Goal: Information Seeking & Learning: Check status

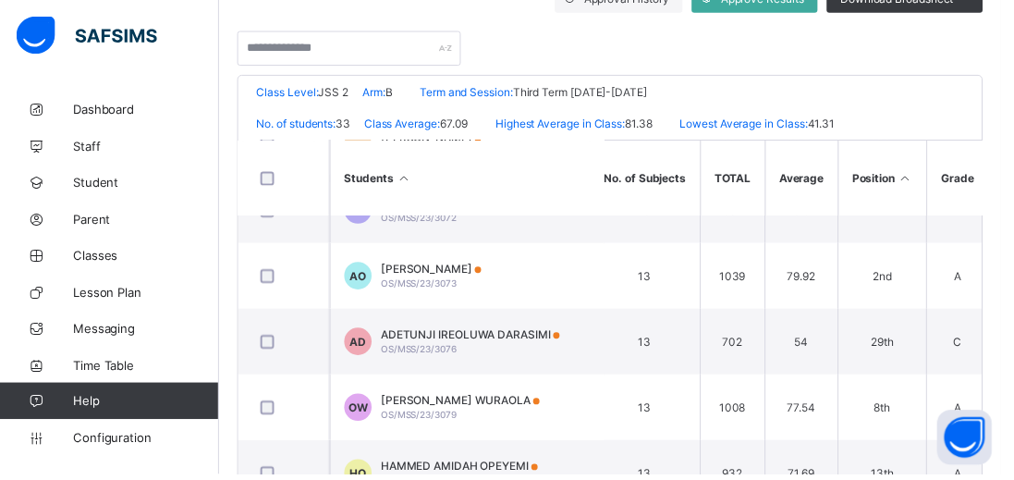
scroll to position [374, 0]
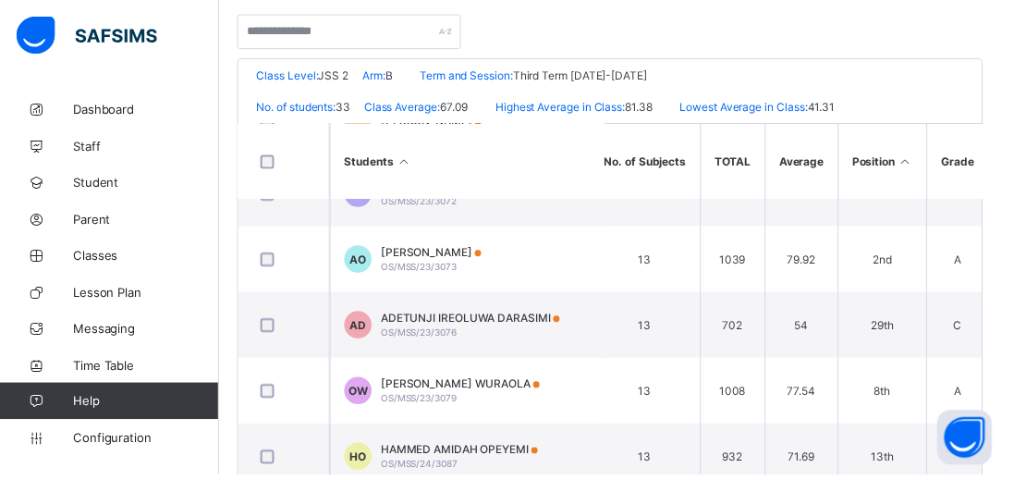
click at [633, 433] on td "71.69" at bounding box center [811, 462] width 74 height 67
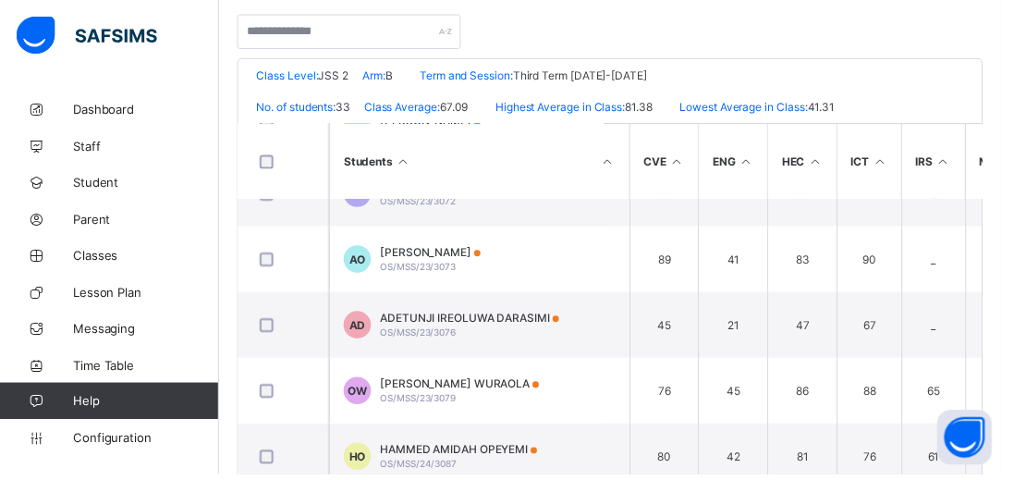
scroll to position [1636, 406]
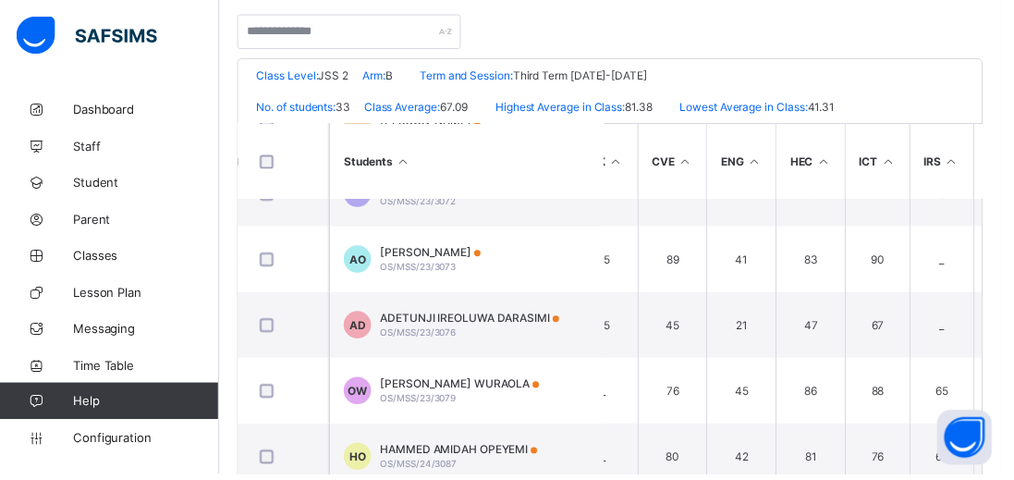
click at [633, 386] on td "65" at bounding box center [953, 395] width 65 height 67
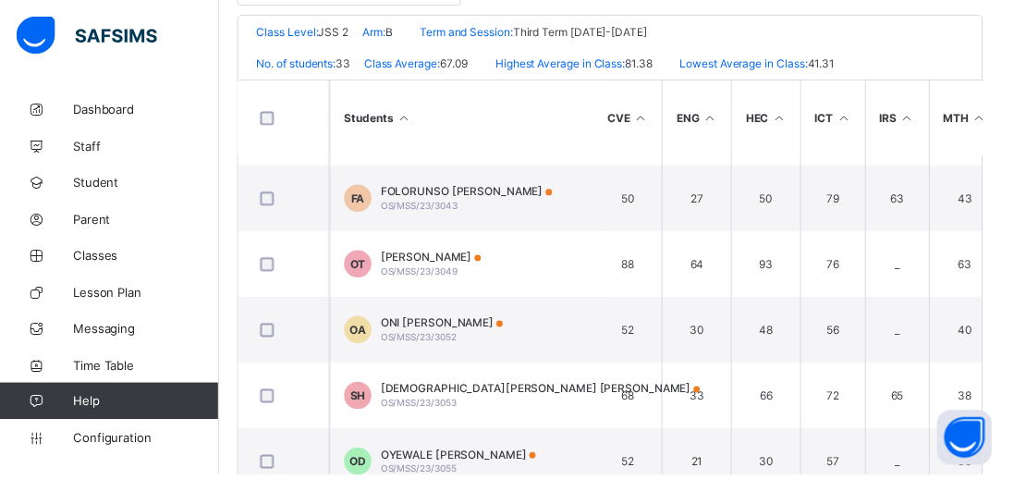
scroll to position [785, 451]
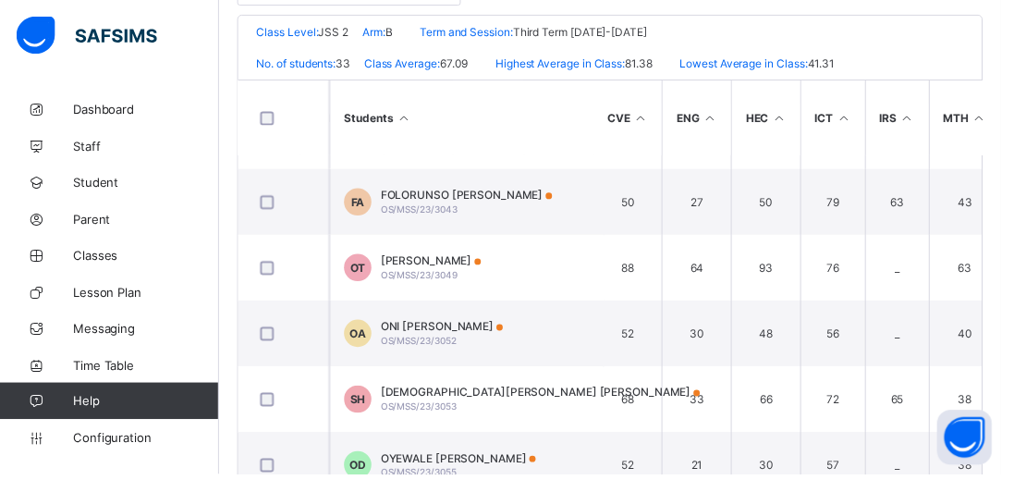
click at [99, 271] on link "Classes" at bounding box center [111, 258] width 222 height 37
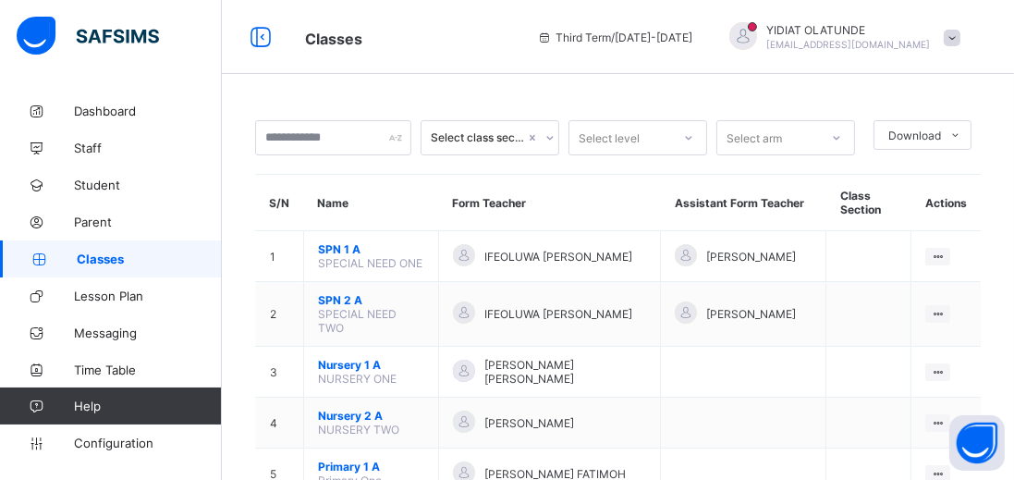
scroll to position [593, 0]
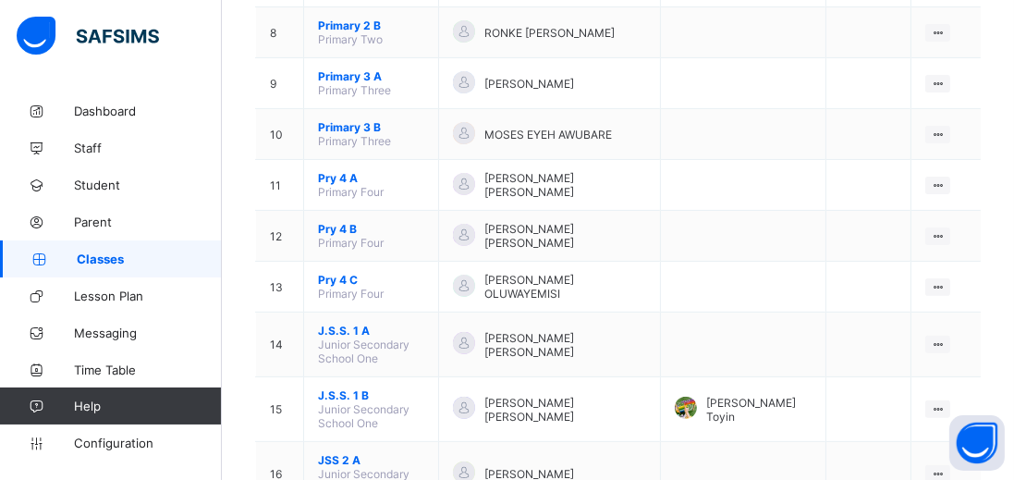
click at [330, 456] on td "JSS 2 A Junior Secondary School Two" at bounding box center [371, 474] width 135 height 65
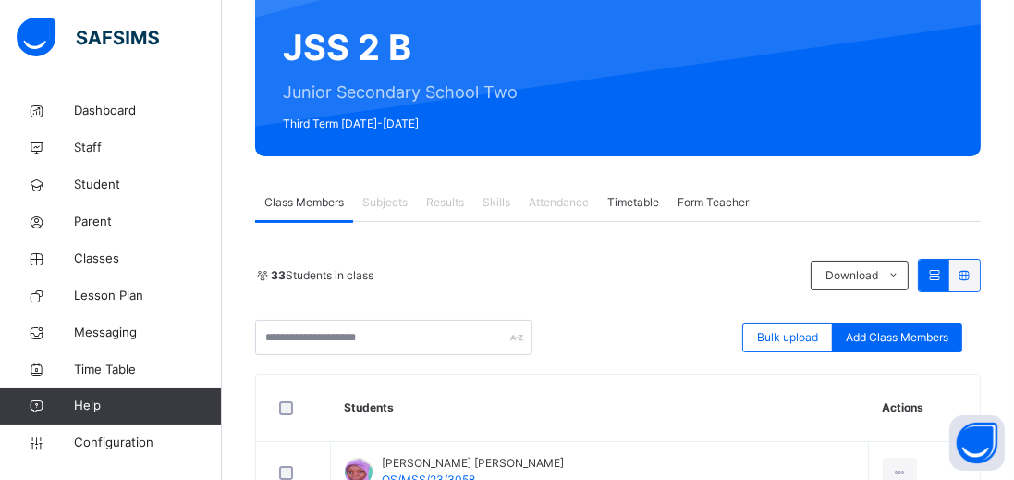
scroll to position [161, 0]
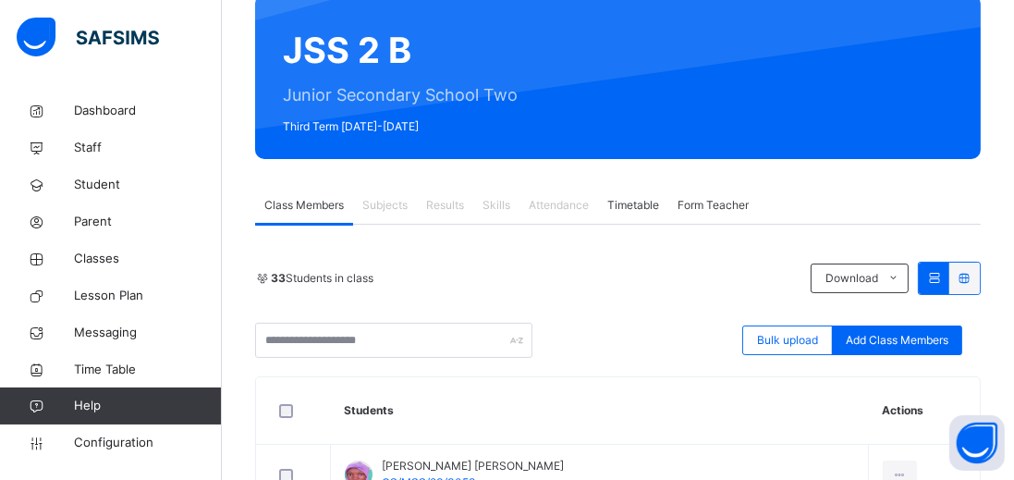
click at [434, 203] on span "Results" at bounding box center [445, 205] width 38 height 17
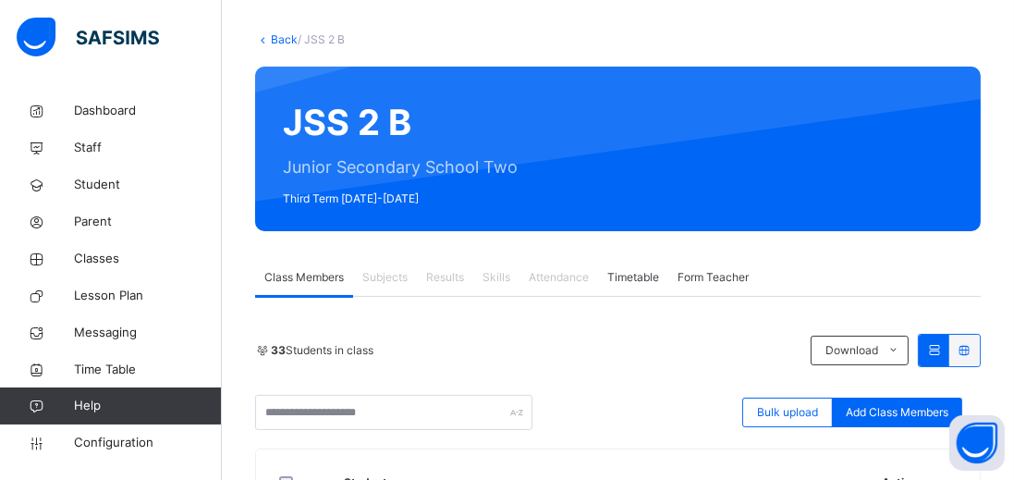
scroll to position [0, 0]
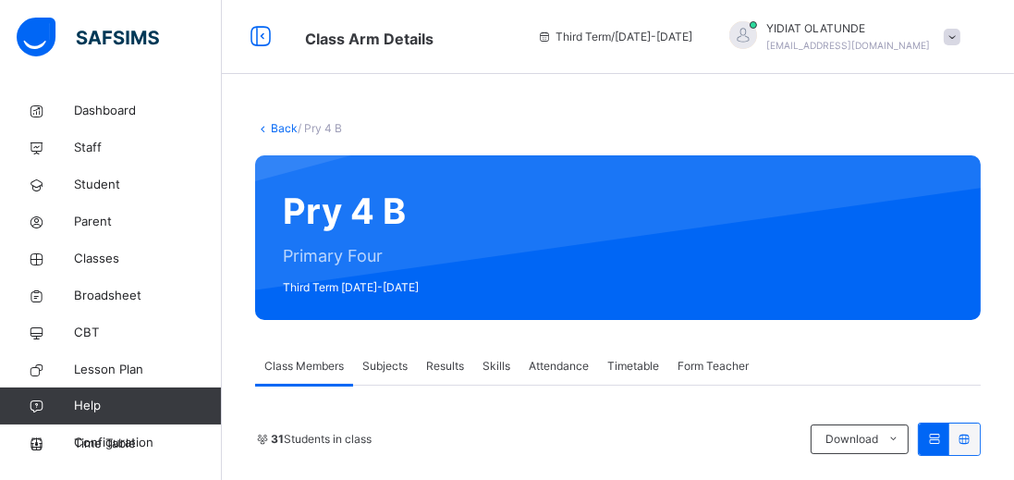
click at [445, 358] on span "Results" at bounding box center [445, 366] width 38 height 17
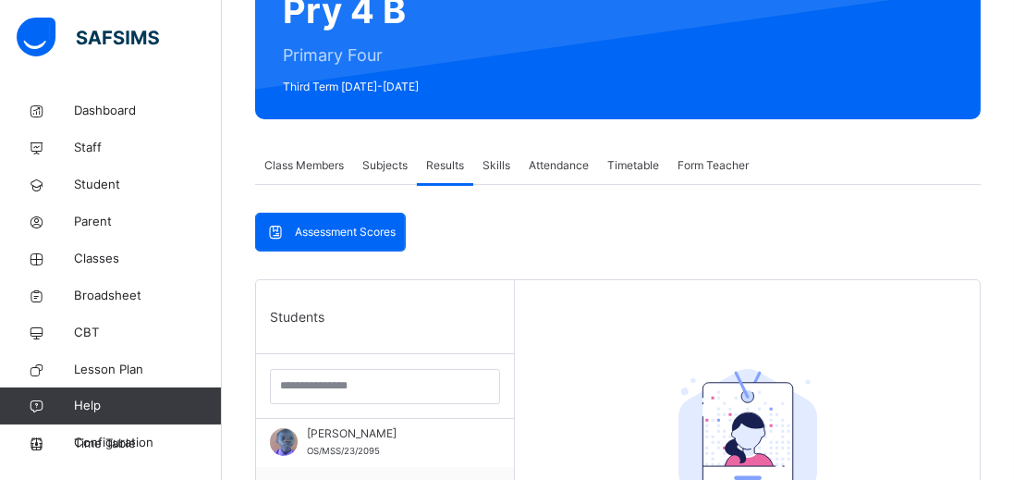
scroll to position [128, 0]
click at [109, 264] on span "Classes" at bounding box center [148, 259] width 148 height 18
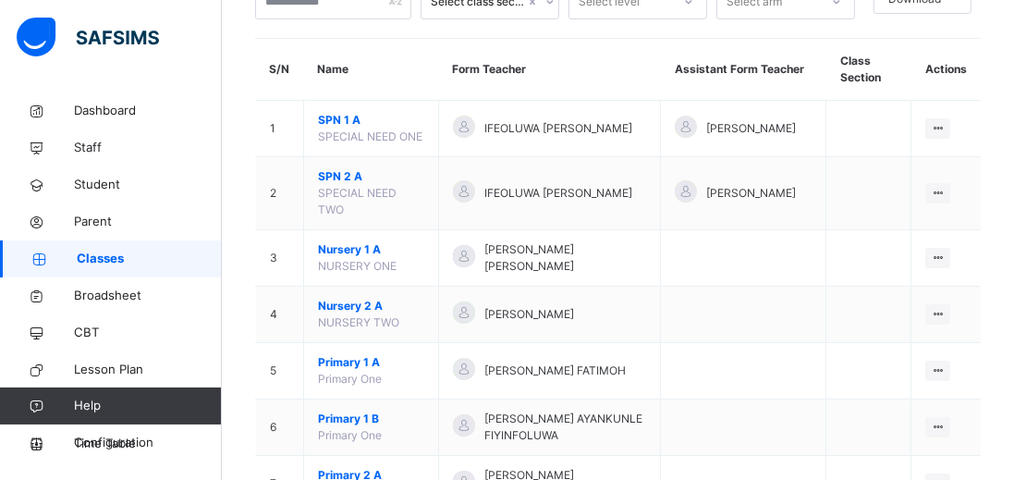
scroll to position [731, 0]
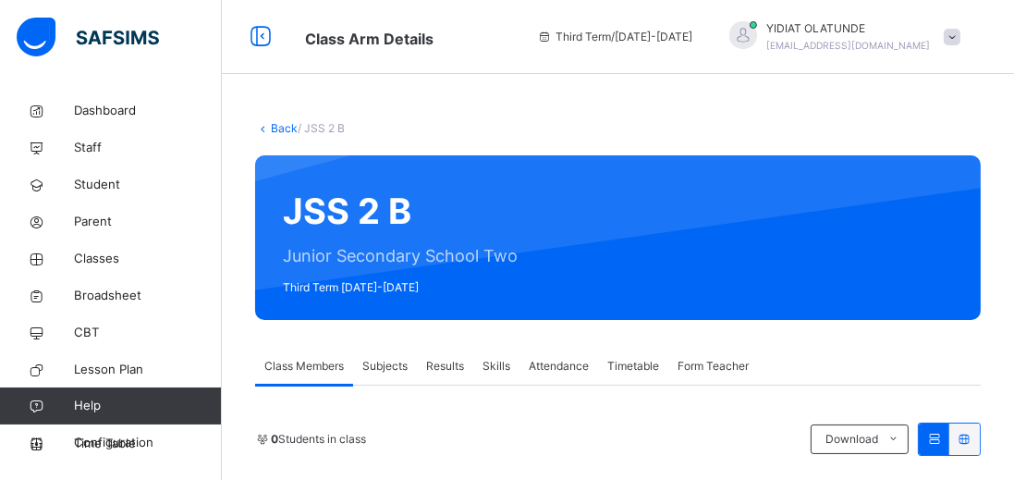
click at [462, 368] on span "Results" at bounding box center [445, 366] width 38 height 17
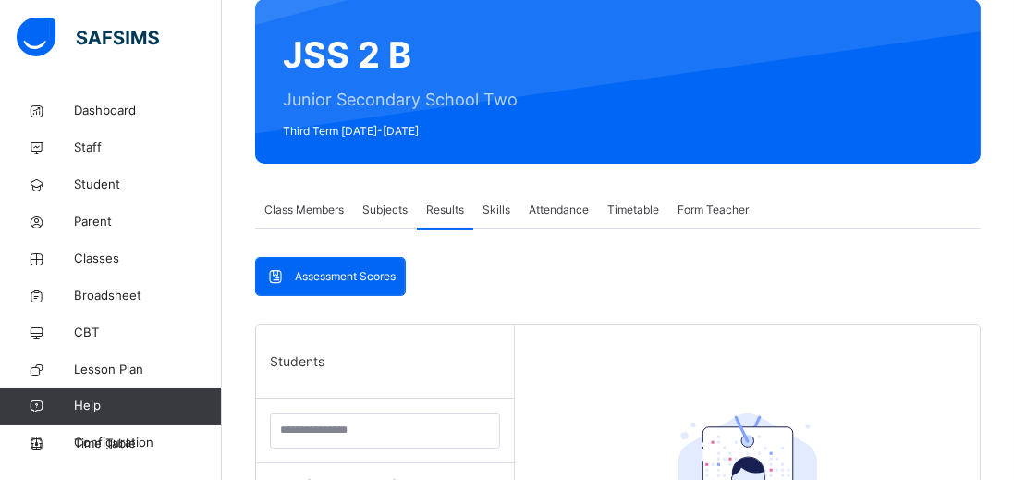
scroll to position [160, 0]
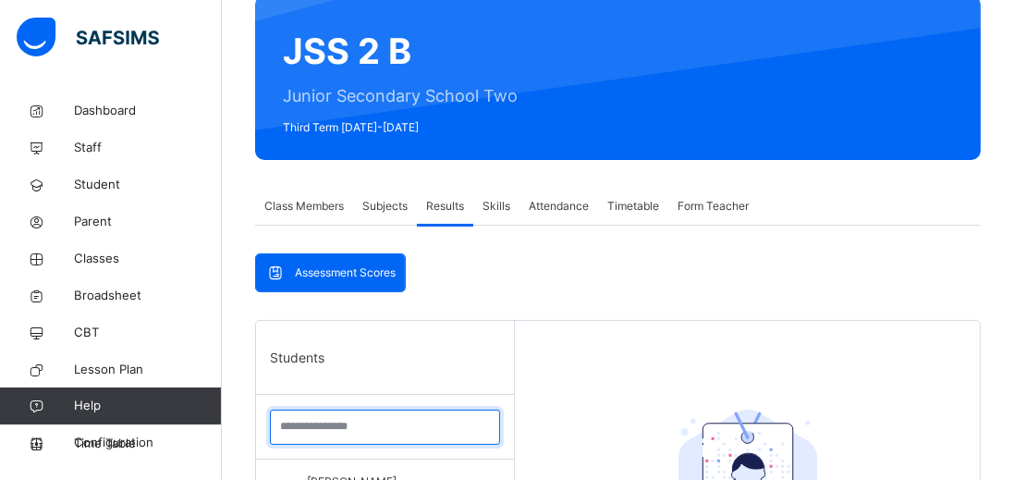
click at [407, 421] on input "search" at bounding box center [385, 426] width 230 height 35
type input "****"
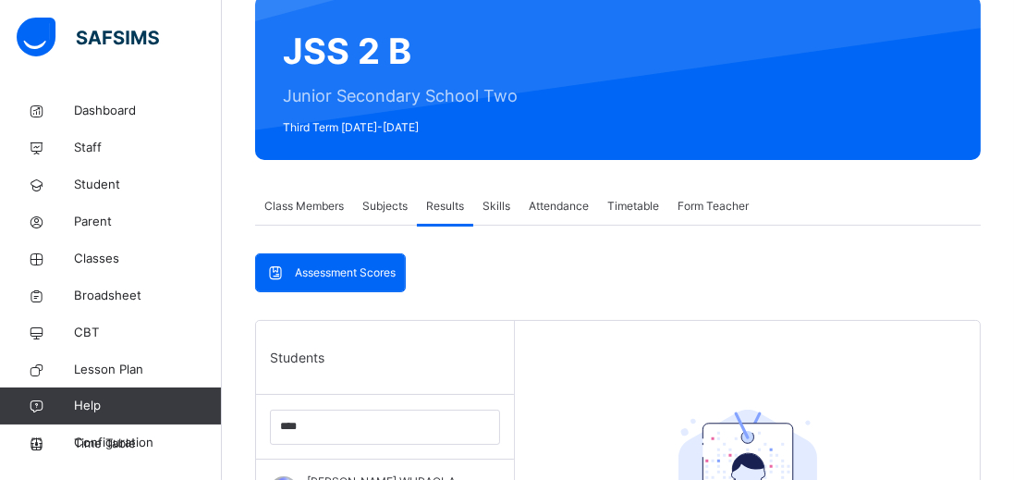
click at [388, 321] on div "Students" at bounding box center [385, 358] width 258 height 74
click at [341, 473] on span "[PERSON_NAME] WURAOLA" at bounding box center [389, 481] width 165 height 17
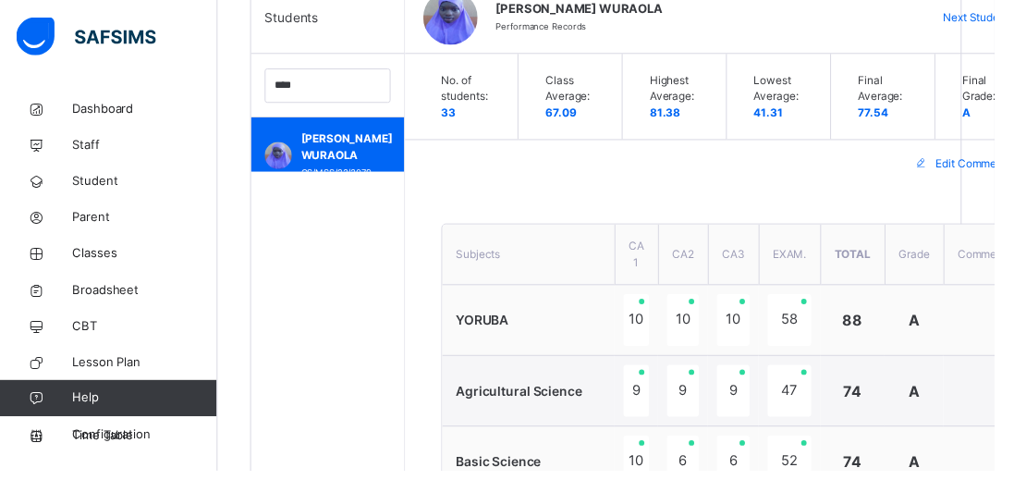
scroll to position [485, 0]
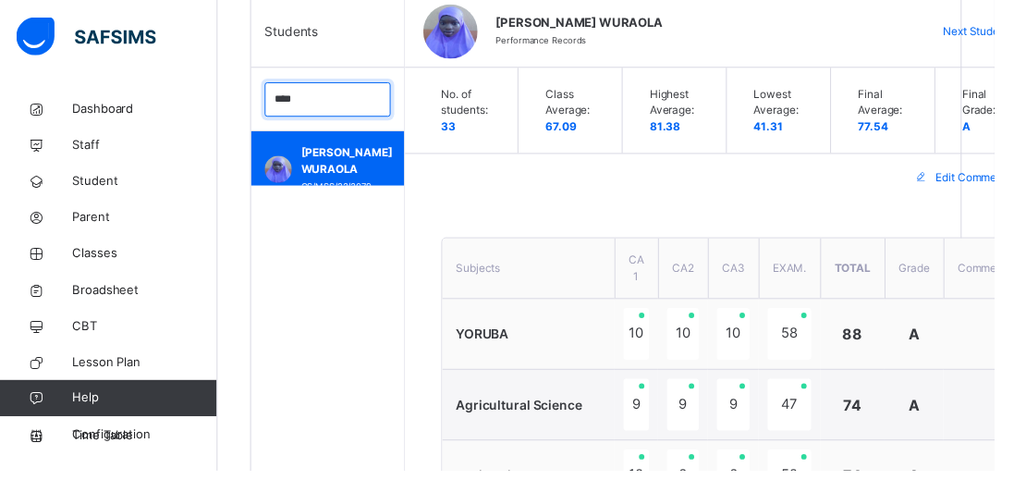
click at [340, 99] on input "****" at bounding box center [334, 101] width 128 height 35
click at [361, 101] on input "****" at bounding box center [334, 101] width 128 height 35
click at [356, 97] on input "****" at bounding box center [334, 101] width 128 height 35
click at [392, 106] on input "****" at bounding box center [334, 102] width 128 height 35
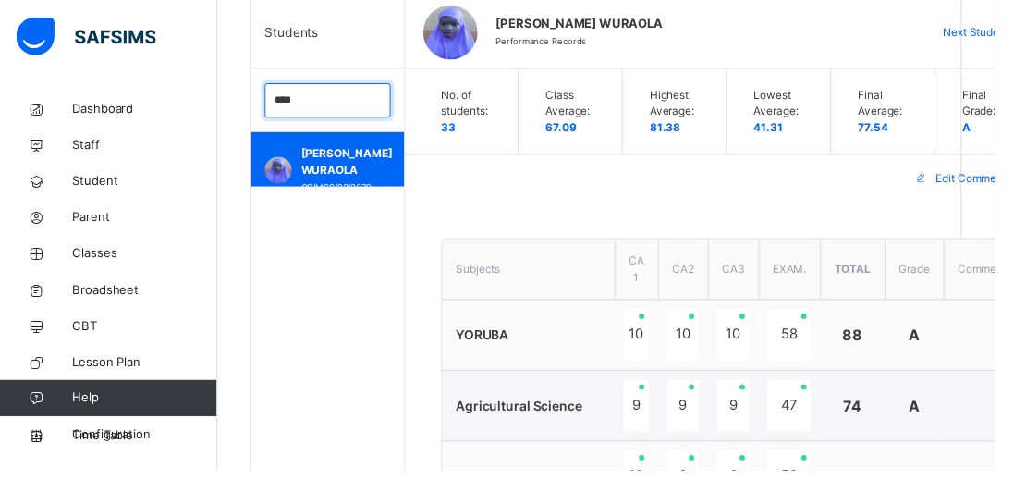
click at [382, 101] on input "****" at bounding box center [334, 102] width 128 height 35
click at [373, 100] on input "search" at bounding box center [334, 102] width 128 height 35
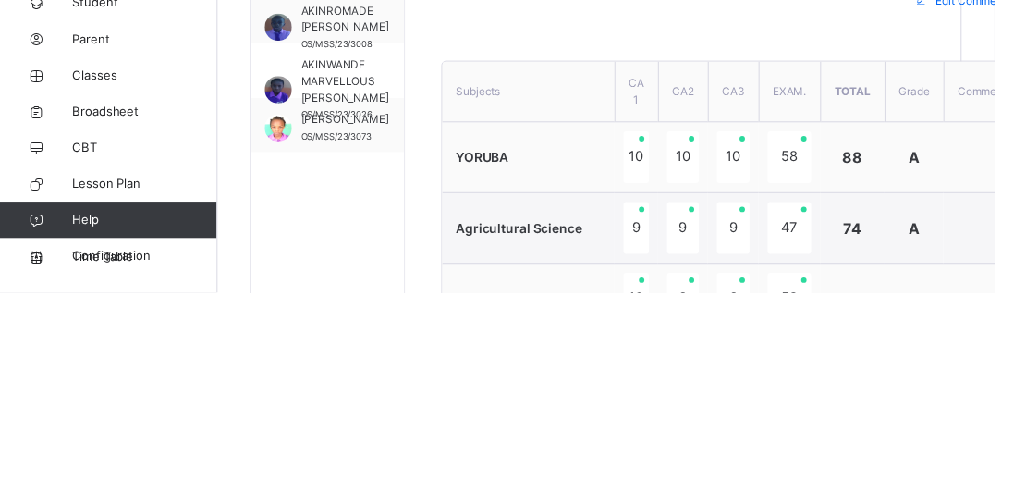
scroll to position [483, 0]
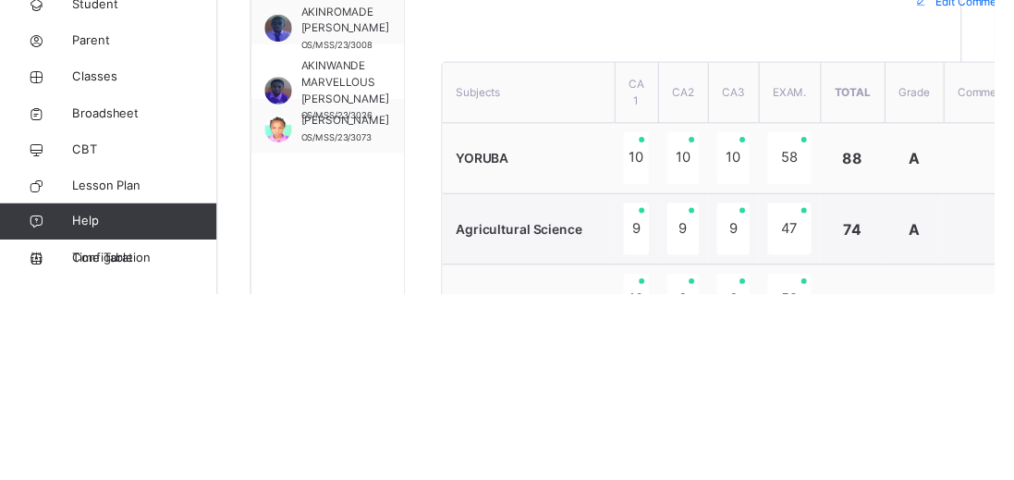
type input "****"
click at [359, 252] on span "AKINWANDE MARVELLOUS [PERSON_NAME]" at bounding box center [352, 264] width 90 height 50
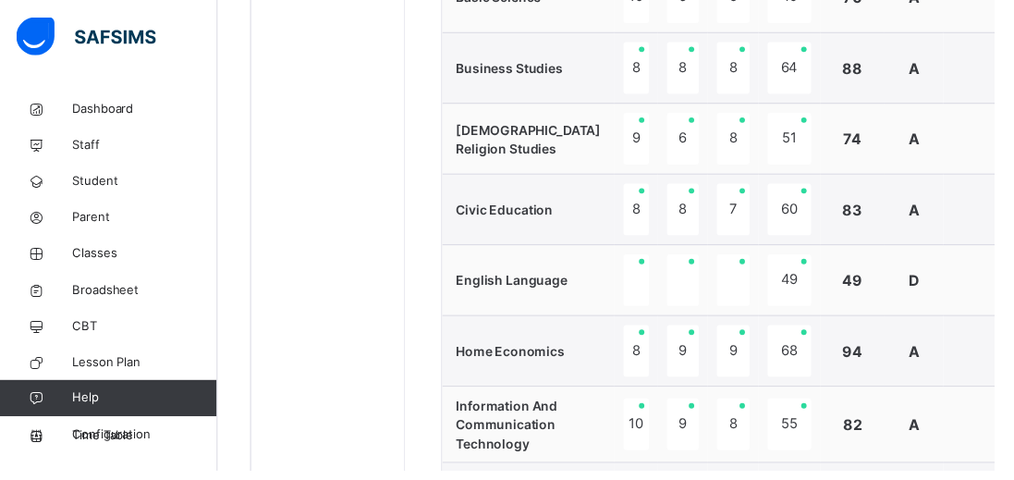
scroll to position [581, 0]
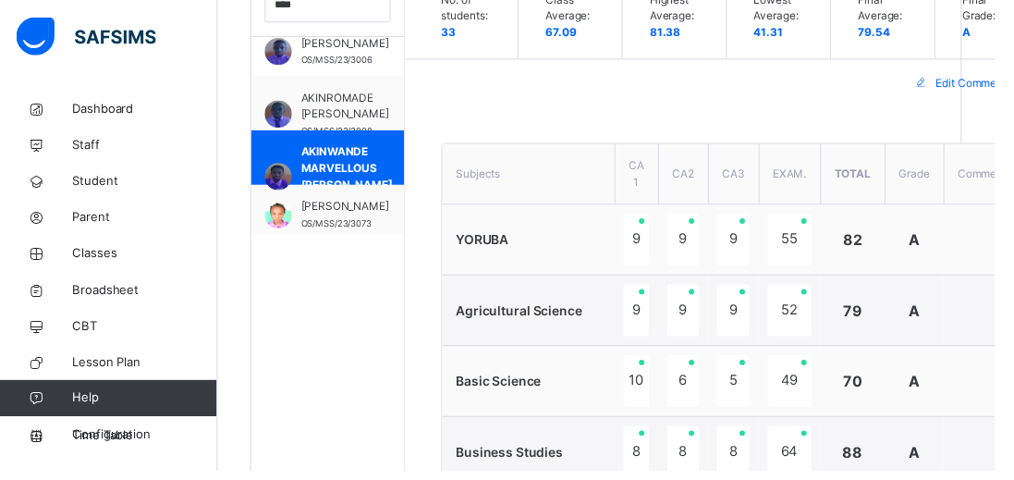
click at [85, 297] on span "Broadsheet" at bounding box center [148, 296] width 148 height 18
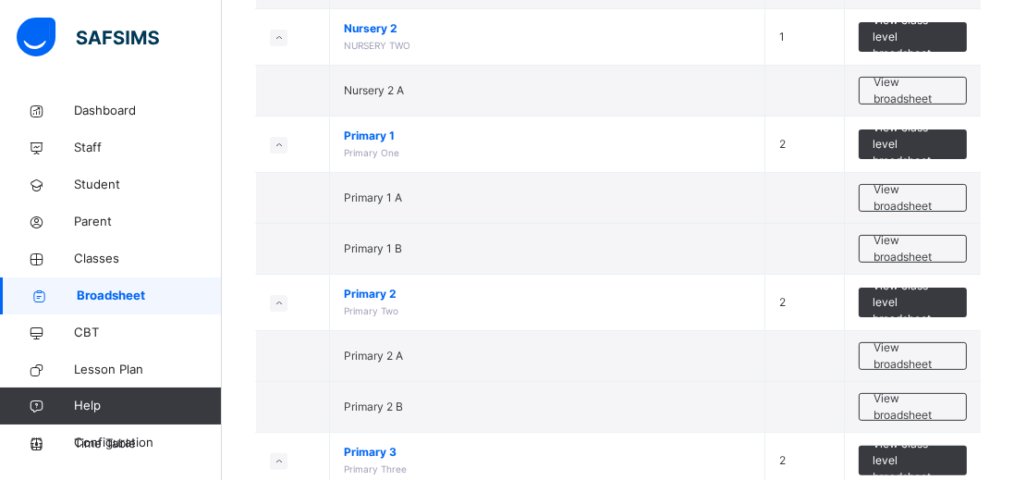
scroll to position [1219, 0]
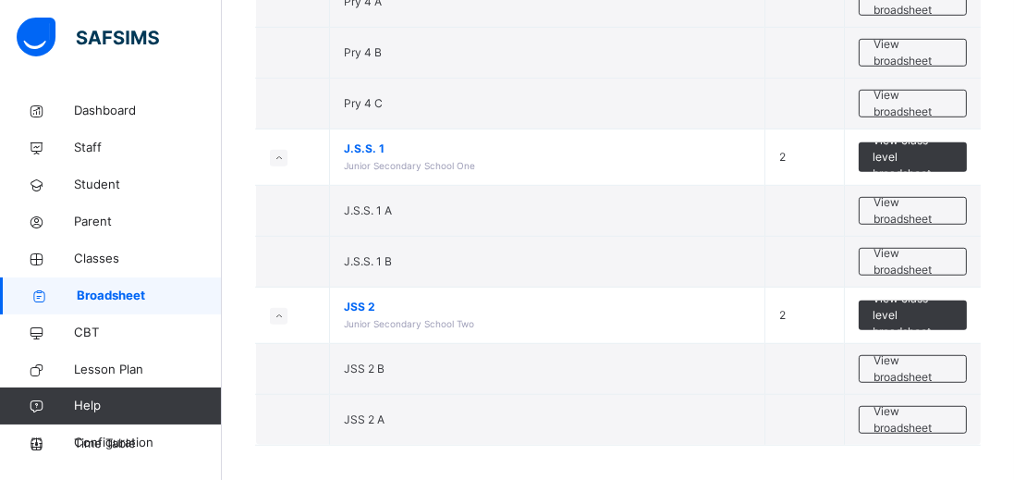
click at [926, 352] on span "View broadsheet" at bounding box center [912, 368] width 79 height 33
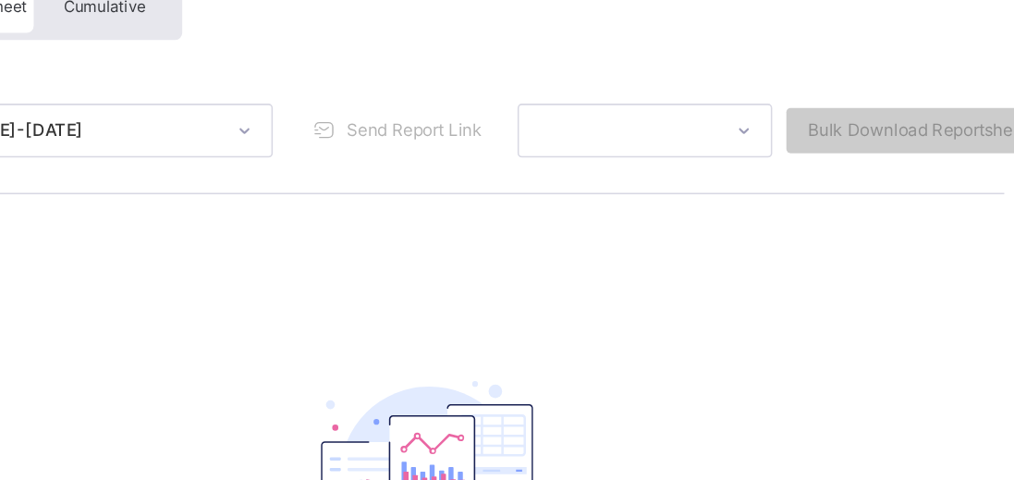
scroll to position [109, 0]
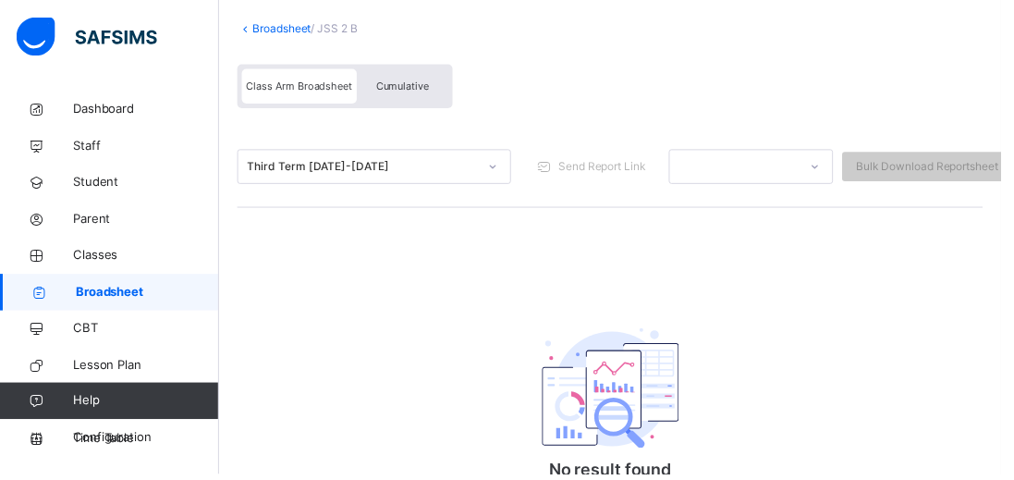
click at [434, 79] on div "Cumulative" at bounding box center [407, 86] width 92 height 35
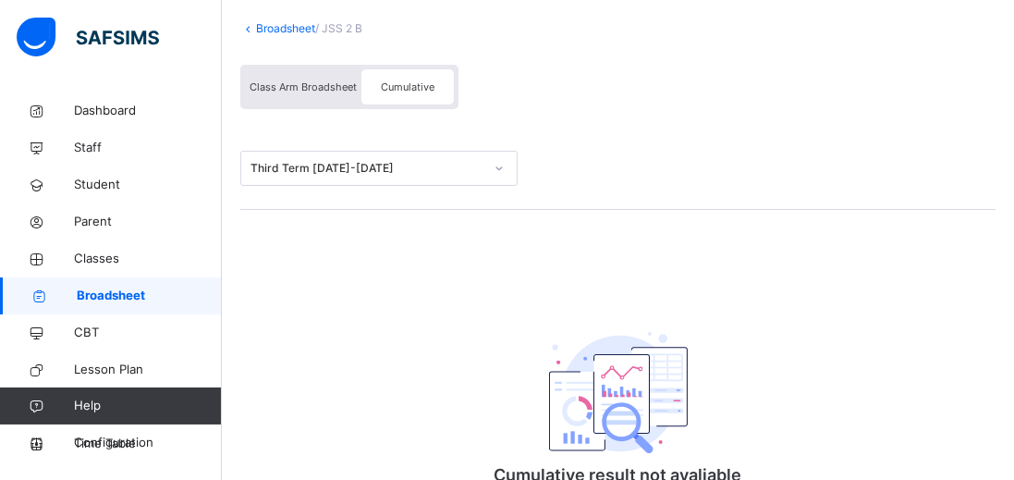
click at [408, 95] on div "Cumulative" at bounding box center [407, 86] width 92 height 35
click at [314, 78] on div "Class Arm Broadsheet" at bounding box center [303, 86] width 116 height 35
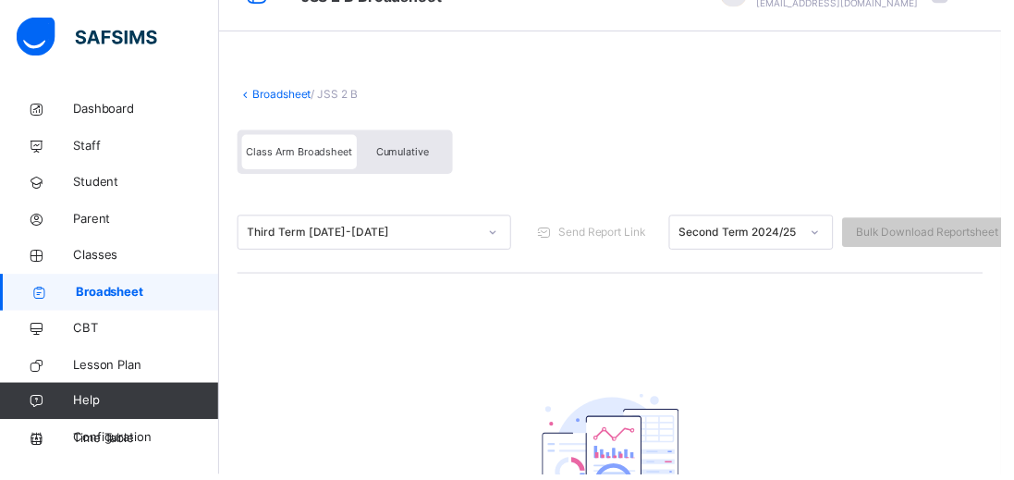
scroll to position [134, 0]
